Goal: Download file/media

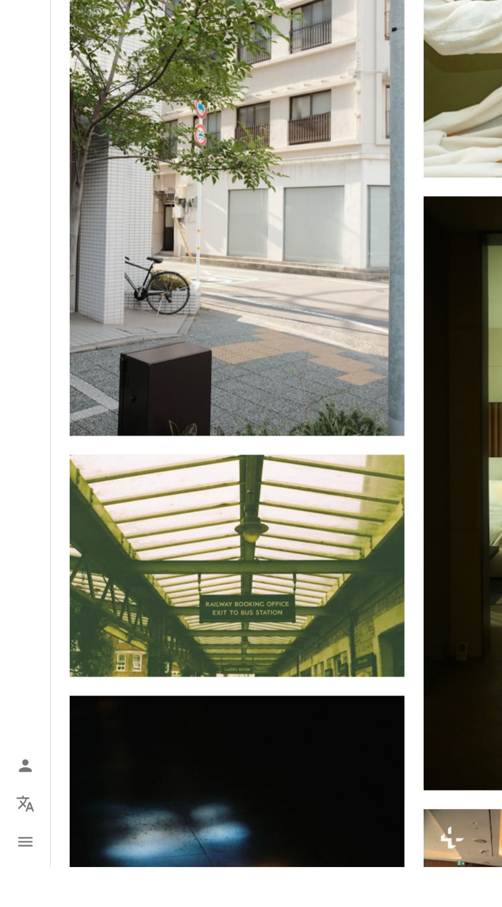
scroll to position [4981, 0]
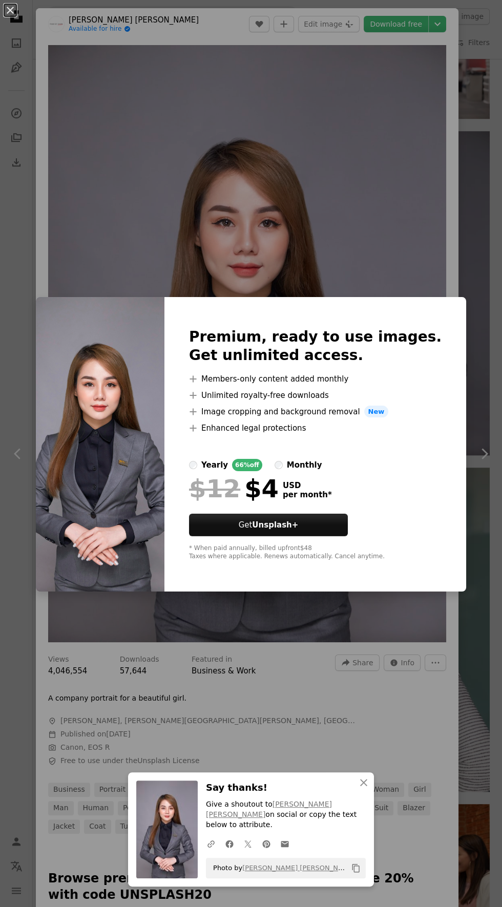
scroll to position [1209, 0]
click at [501, 542] on div "An X shape An X shape Close Say thanks! Give a shoutout to [PERSON_NAME] [PERSO…" at bounding box center [251, 453] width 502 height 907
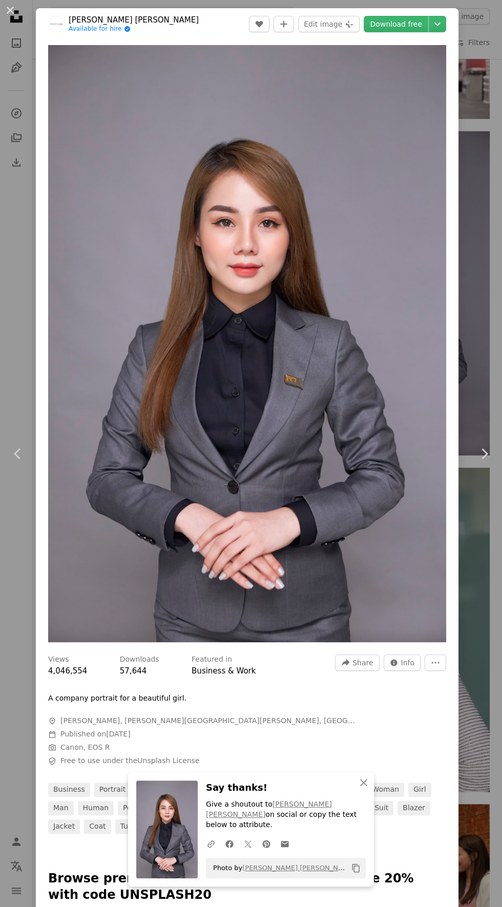
click at [10, 205] on div "An X shape Chevron left Chevron right An X shape Close Say thanks! Give a shout…" at bounding box center [251, 453] width 502 height 907
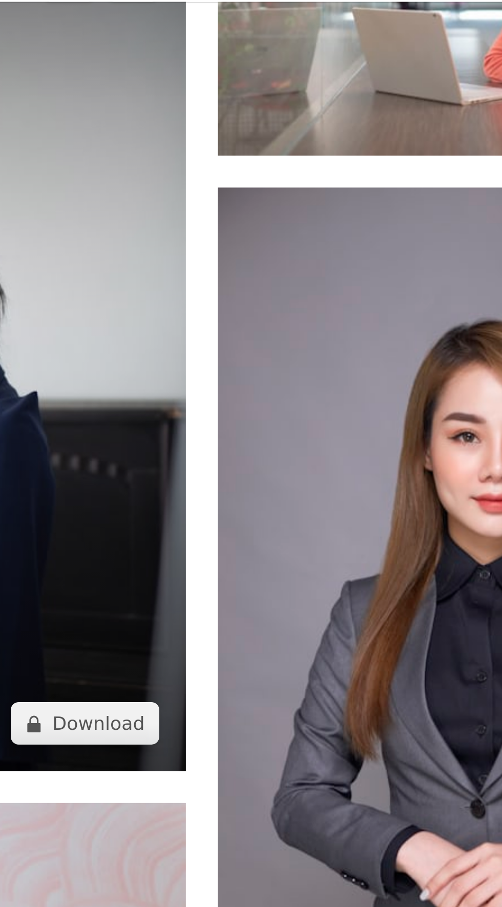
scroll to position [1209, 0]
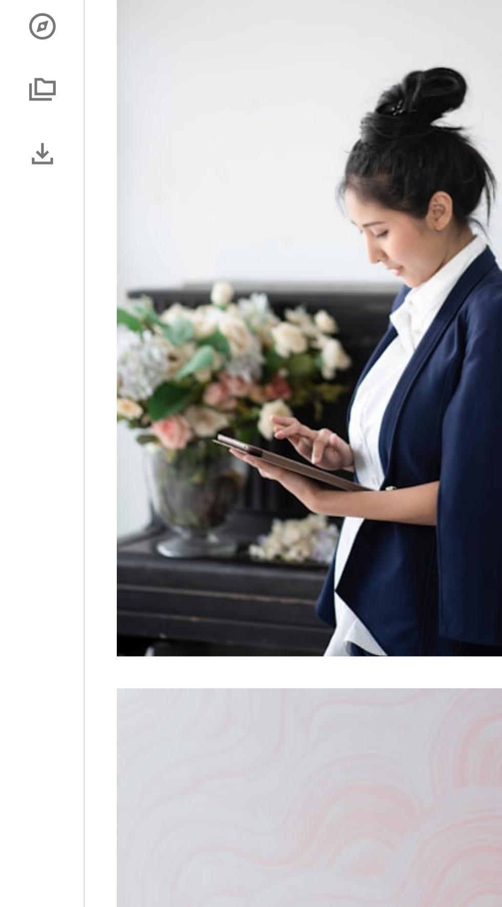
click at [0, 213] on nav "Unsplash logo Unsplash Home A photo Pen Tool A compass A stack of folders Downl…" at bounding box center [16, 453] width 33 height 907
click at [0, 220] on nav "Unsplash logo Unsplash Home A photo Pen Tool A compass A stack of folders Downl…" at bounding box center [16, 453] width 33 height 907
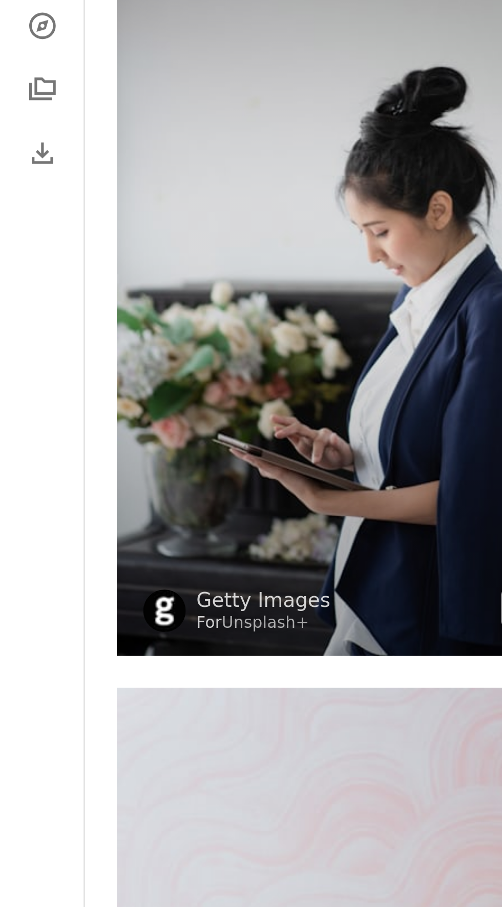
click at [193, 350] on img at bounding box center [153, 195] width 216 height 324
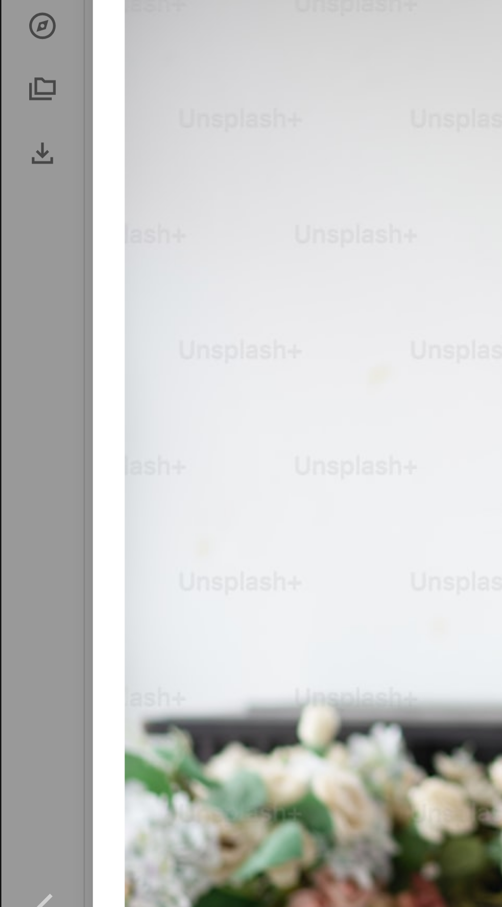
click at [1, 204] on div "An X shape Chevron left Chevron right An X shape Close Say thanks! Give a shout…" at bounding box center [251, 453] width 502 height 907
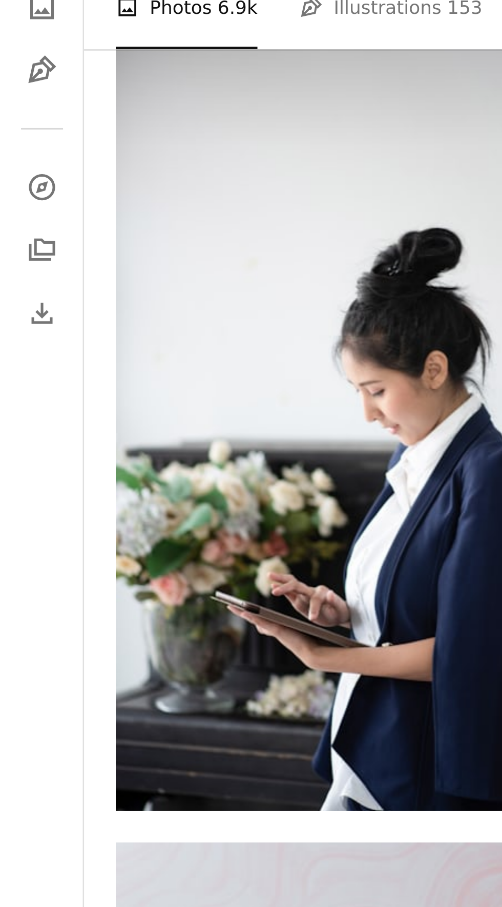
scroll to position [1209, 0]
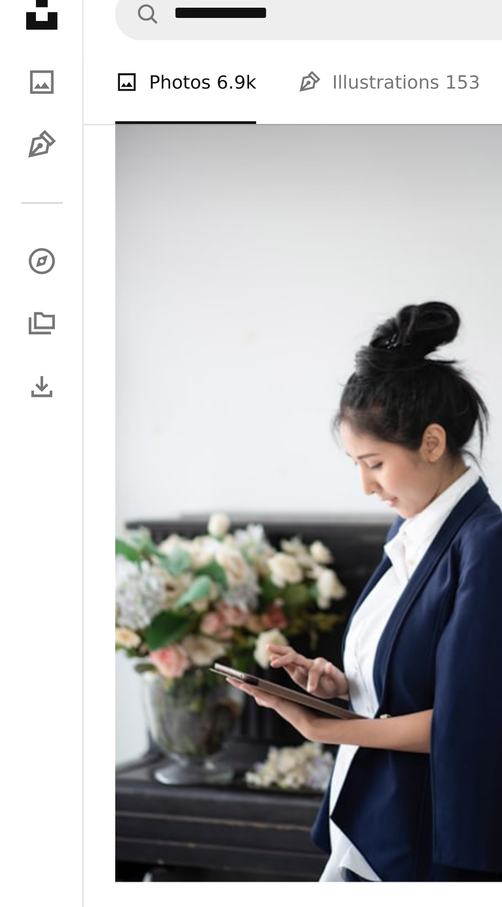
click at [10, 76] on link "Pen Tool" at bounding box center [16, 67] width 20 height 20
